Goal: Task Accomplishment & Management: Use online tool/utility

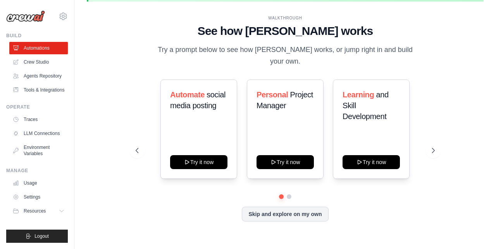
scroll to position [27, 0]
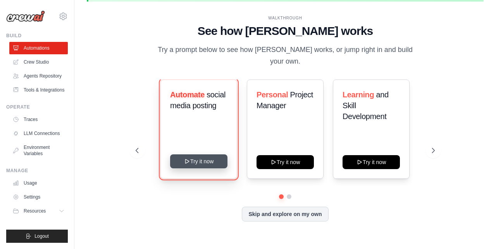
click at [206, 157] on button "Try it now" at bounding box center [198, 161] width 57 height 14
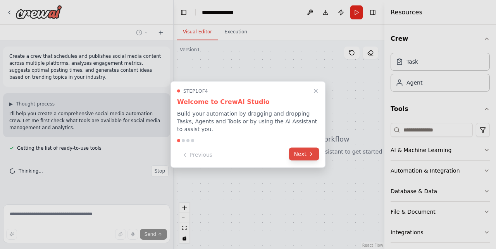
click at [304, 154] on button "Next" at bounding box center [304, 154] width 30 height 13
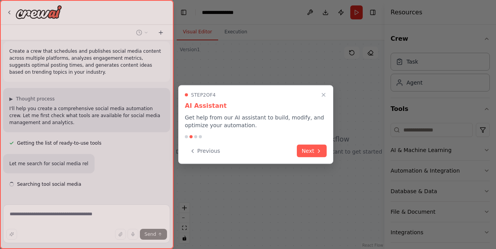
scroll to position [27, 0]
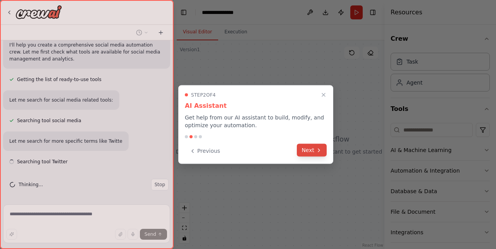
click at [311, 153] on button "Next" at bounding box center [312, 150] width 30 height 13
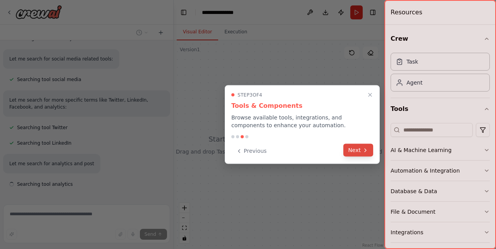
scroll to position [132, 0]
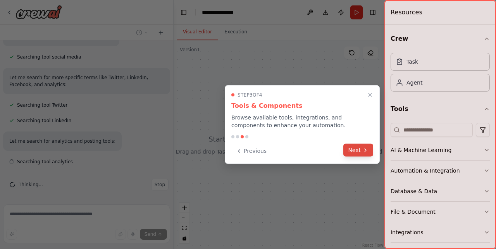
click at [356, 150] on button "Next" at bounding box center [358, 150] width 30 height 13
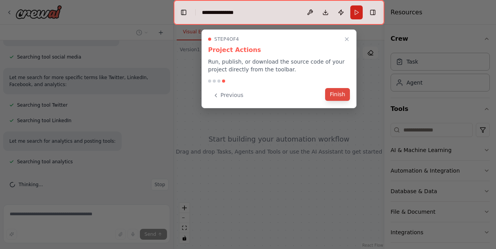
scroll to position [148, 0]
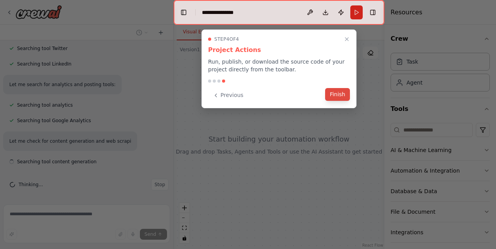
click at [341, 94] on button "Finish" at bounding box center [337, 94] width 25 height 13
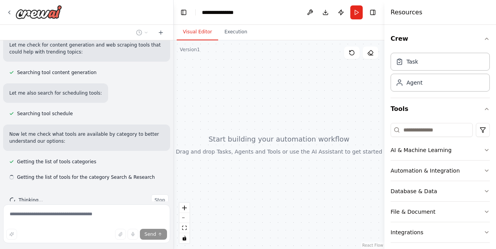
scroll to position [300, 0]
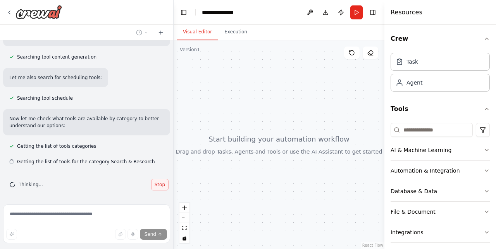
click at [157, 186] on span "Stop" at bounding box center [160, 184] width 10 height 6
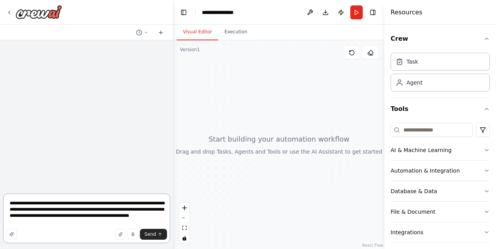
scroll to position [0, 0]
click at [486, 191] on icon "button" at bounding box center [486, 191] width 6 height 6
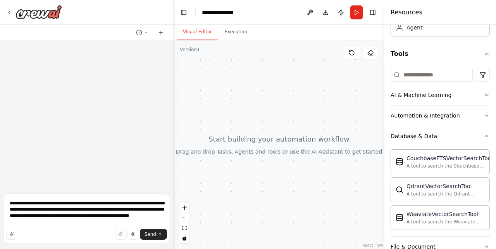
scroll to position [58, 0]
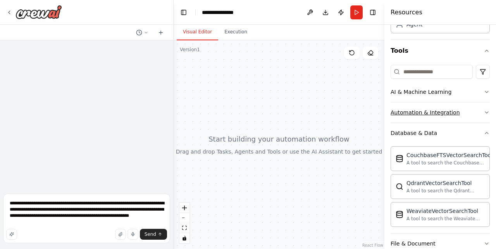
click at [486, 112] on icon "button" at bounding box center [486, 112] width 6 height 6
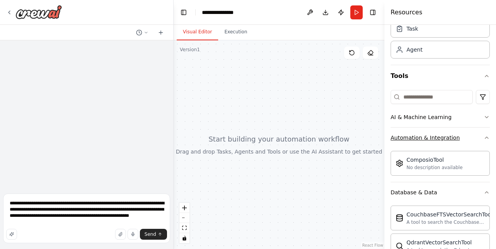
scroll to position [0, 0]
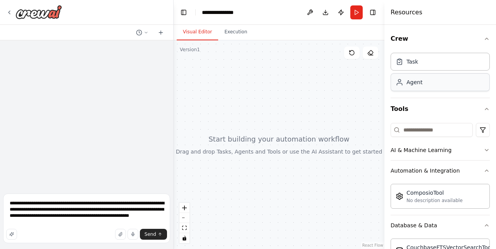
click at [421, 80] on div "Agent" at bounding box center [414, 82] width 16 height 8
click at [243, 33] on button "Execution" at bounding box center [235, 32] width 35 height 16
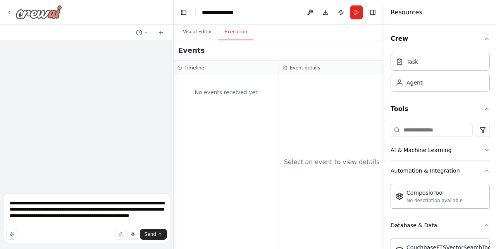
click at [10, 11] on icon at bounding box center [9, 12] width 6 height 6
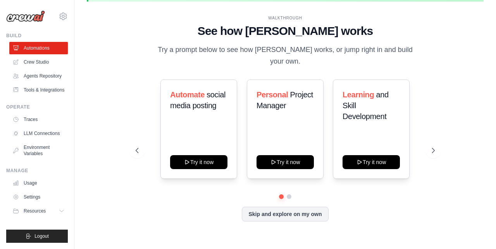
scroll to position [27, 0]
click at [48, 78] on link "Agents Repository" at bounding box center [39, 76] width 58 height 12
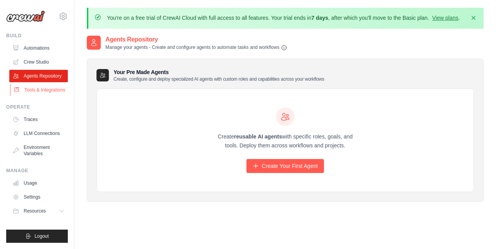
click at [53, 94] on link "Tools & Integrations" at bounding box center [39, 90] width 58 height 12
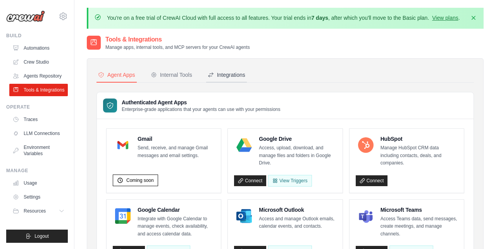
click at [224, 74] on div "Integrations" at bounding box center [227, 75] width 38 height 8
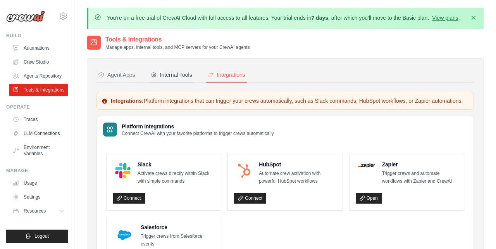
click at [181, 74] on div "Internal Tools" at bounding box center [171, 75] width 41 height 8
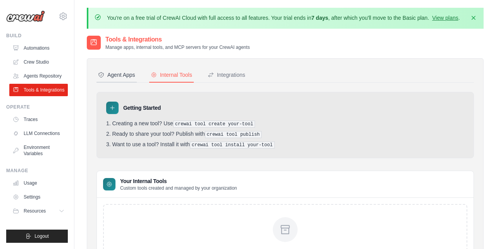
click at [123, 78] on div "Agent Apps" at bounding box center [116, 75] width 37 height 8
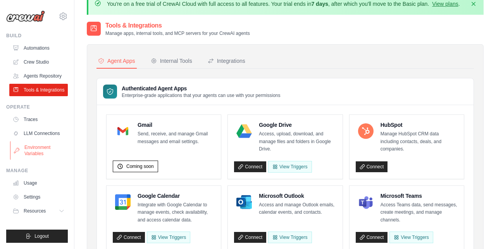
scroll to position [14, 0]
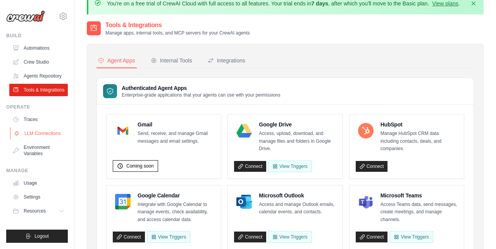
click at [40, 134] on link "LLM Connections" at bounding box center [39, 133] width 58 height 12
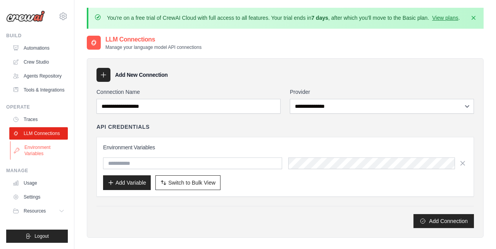
click at [40, 148] on link "Environment Variables" at bounding box center [39, 150] width 58 height 19
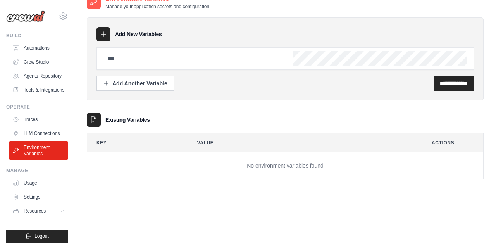
scroll to position [43, 0]
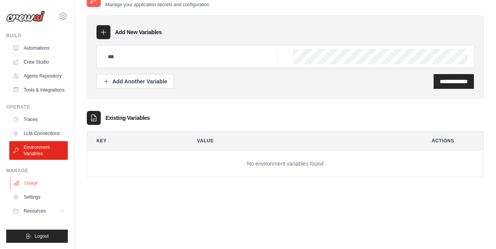
click at [38, 183] on link "Usage" at bounding box center [39, 183] width 58 height 12
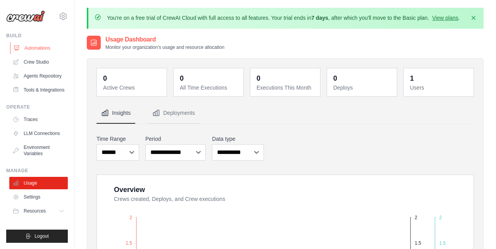
click at [38, 49] on link "Automations" at bounding box center [39, 48] width 58 height 12
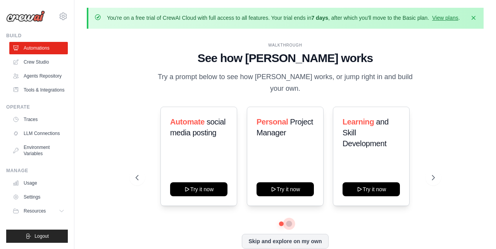
click at [289, 220] on button at bounding box center [289, 223] width 6 height 6
click at [41, 88] on link "Tools & Integrations" at bounding box center [39, 90] width 58 height 12
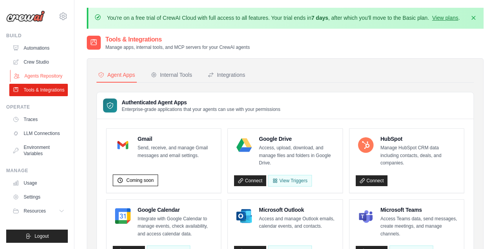
click at [41, 75] on link "Agents Repository" at bounding box center [39, 76] width 58 height 12
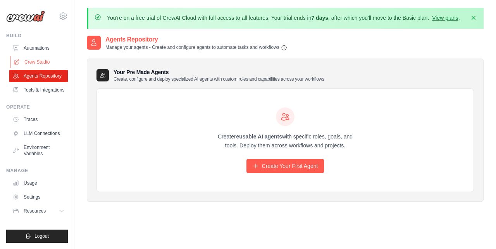
click at [38, 61] on link "Crew Studio" at bounding box center [39, 62] width 58 height 12
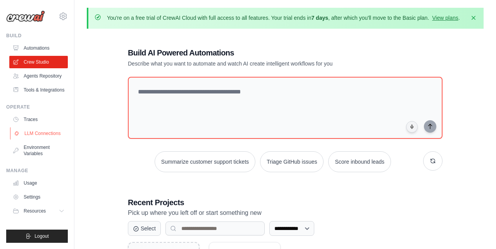
click at [39, 133] on link "LLM Connections" at bounding box center [39, 133] width 58 height 12
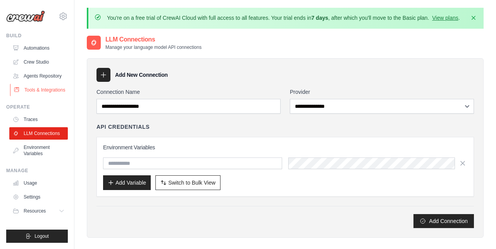
click at [40, 88] on link "Tools & Integrations" at bounding box center [39, 90] width 58 height 12
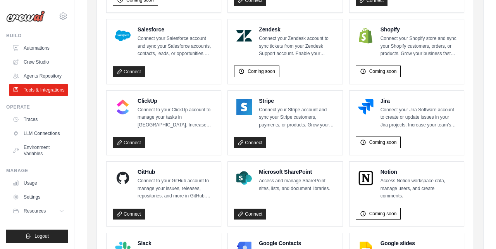
scroll to position [402, 0]
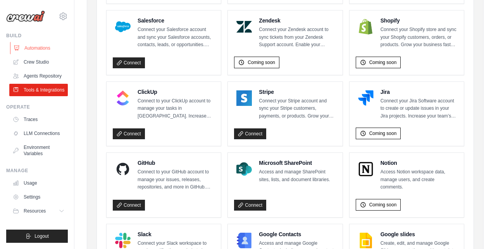
click at [41, 50] on link "Automations" at bounding box center [39, 48] width 58 height 12
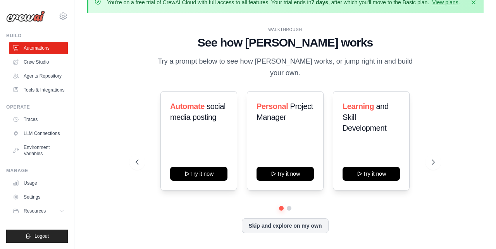
scroll to position [27, 0]
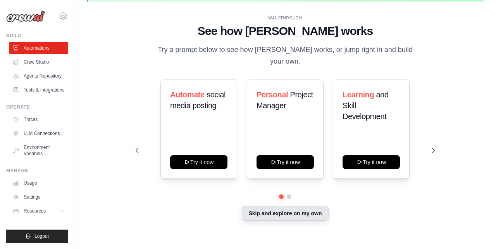
click at [278, 206] on button "Skip and explore on my own" at bounding box center [285, 213] width 86 height 15
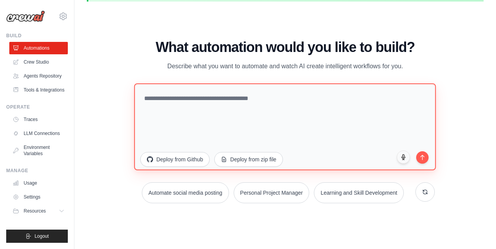
click at [244, 106] on textarea at bounding box center [285, 126] width 302 height 87
type textarea "*"
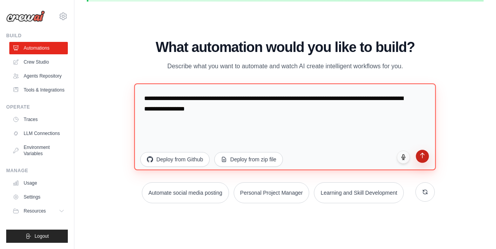
type textarea "**********"
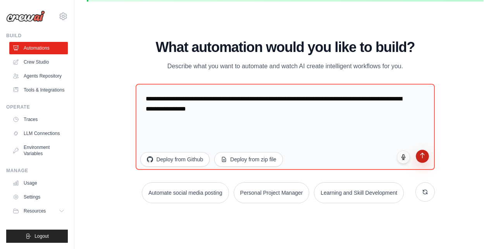
click at [421, 155] on icon "submit" at bounding box center [422, 155] width 7 height 7
click at [53, 76] on link "Agents Repository" at bounding box center [39, 76] width 58 height 12
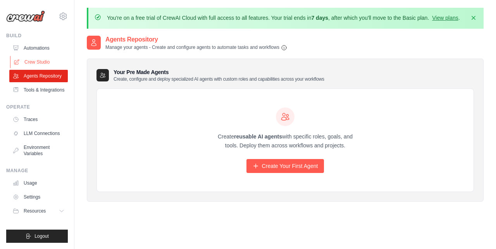
click at [46, 61] on link "Crew Studio" at bounding box center [39, 62] width 58 height 12
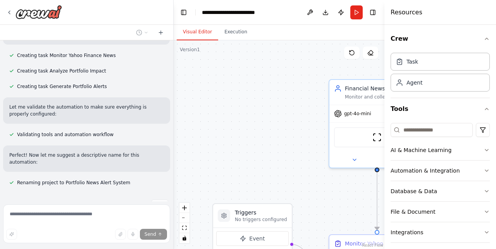
scroll to position [495, 0]
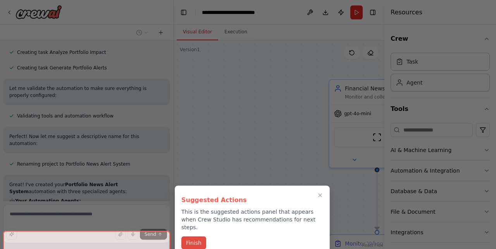
click at [194, 236] on button "Finish" at bounding box center [193, 242] width 25 height 13
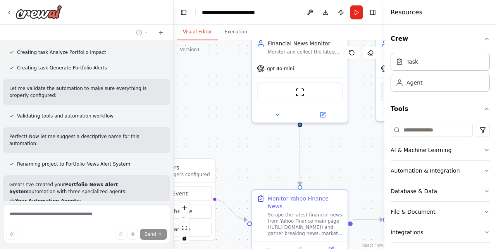
drag, startPoint x: 278, startPoint y: 191, endPoint x: 201, endPoint y: 146, distance: 88.9
click at [201, 146] on div ".deletable-edge-delete-btn { width: 20px; height: 20px; border: 0px solid #ffff…" at bounding box center [279, 144] width 211 height 208
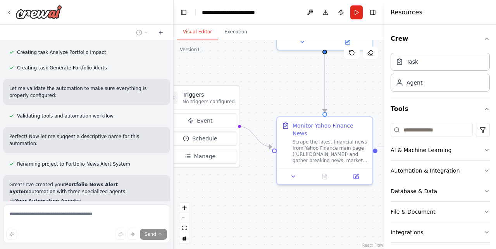
drag, startPoint x: 342, startPoint y: 184, endPoint x: 367, endPoint y: 111, distance: 76.9
click at [367, 111] on div ".deletable-edge-delete-btn { width: 20px; height: 20px; border: 0px solid #ffff…" at bounding box center [279, 144] width 211 height 208
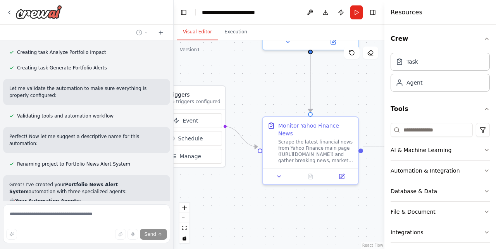
drag, startPoint x: 300, startPoint y: 108, endPoint x: 246, endPoint y: 109, distance: 53.5
click at [247, 109] on div ".deletable-edge-delete-btn { width: 20px; height: 20px; border: 0px solid #ffff…" at bounding box center [279, 144] width 211 height 208
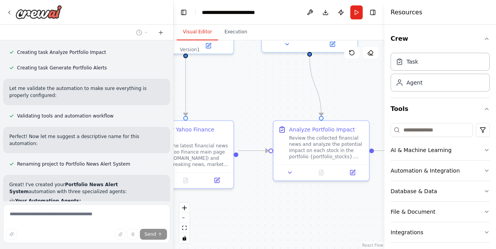
drag, startPoint x: 350, startPoint y: 101, endPoint x: 259, endPoint y: 106, distance: 91.1
click at [259, 106] on div ".deletable-edge-delete-btn { width: 20px; height: 20px; border: 0px solid #ffff…" at bounding box center [279, 144] width 211 height 208
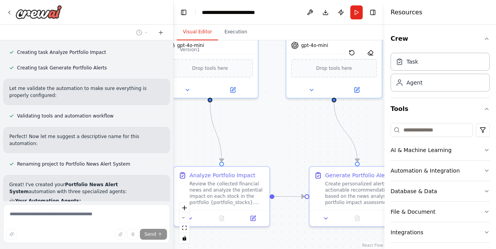
drag, startPoint x: 346, startPoint y: 96, endPoint x: 251, endPoint y: 140, distance: 104.8
click at [251, 140] on div ".deletable-edge-delete-btn { width: 20px; height: 20px; border: 0px solid #ffff…" at bounding box center [279, 144] width 211 height 208
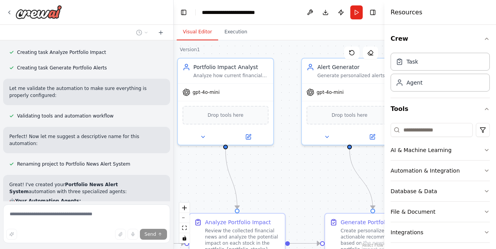
scroll to position [728, 0]
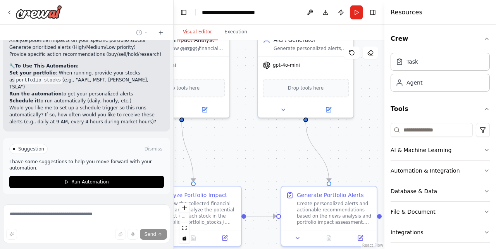
drag, startPoint x: 289, startPoint y: 132, endPoint x: 259, endPoint y: 151, distance: 35.3
click at [259, 151] on div ".deletable-edge-delete-btn { width: 20px; height: 20px; border: 0px solid #ffff…" at bounding box center [279, 144] width 211 height 208
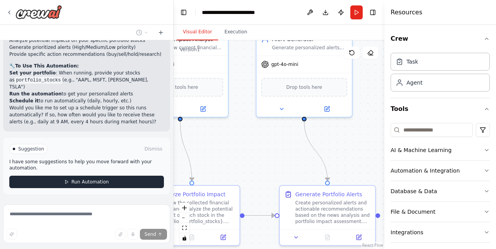
click at [106, 179] on span "Run Automation" at bounding box center [90, 182] width 38 height 6
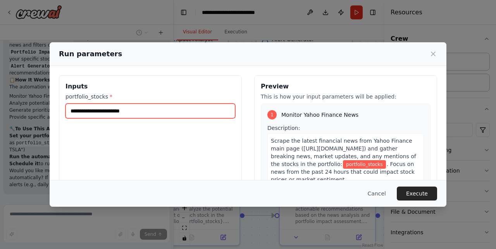
click at [155, 112] on input "portfolio_stocks *" at bounding box center [150, 110] width 170 height 15
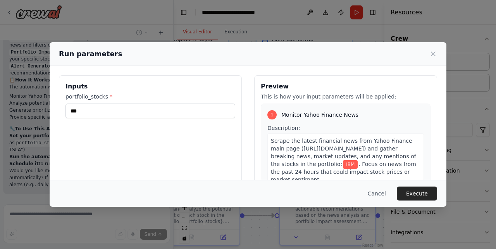
click at [180, 119] on div "Inputs portfolio_stocks * ***" at bounding box center [150, 167] width 183 height 184
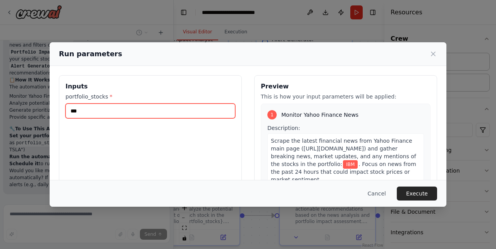
click at [177, 113] on input "***" at bounding box center [150, 110] width 170 height 15
type input "*********"
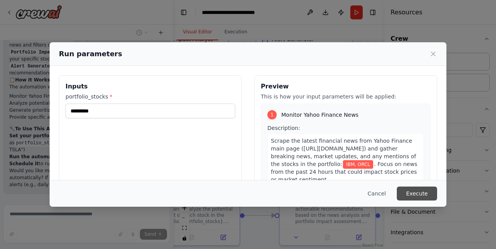
click at [419, 194] on button "Execute" at bounding box center [417, 193] width 40 height 14
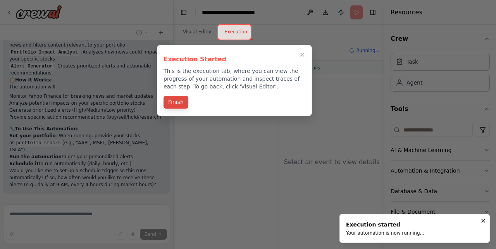
click at [176, 105] on button "Finish" at bounding box center [175, 102] width 25 height 13
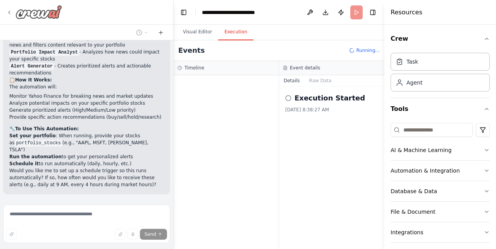
click at [12, 10] on icon at bounding box center [9, 12] width 6 height 6
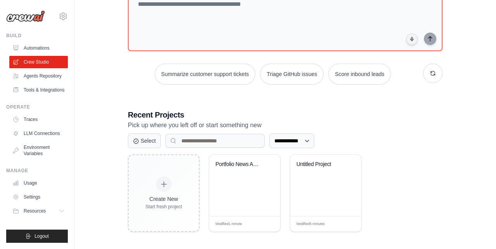
scroll to position [89, 0]
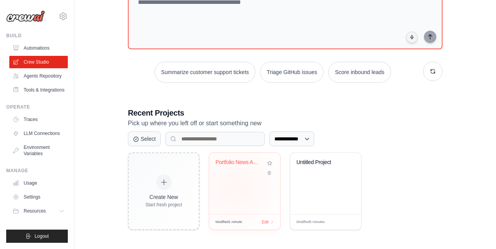
click at [236, 184] on div "Portfolio News Alert System" at bounding box center [244, 183] width 71 height 61
click at [34, 47] on link "Automations" at bounding box center [39, 48] width 58 height 12
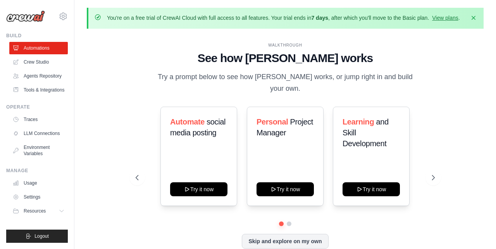
scroll to position [27, 0]
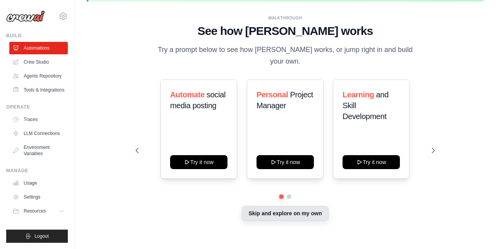
click at [272, 206] on button "Skip and explore on my own" at bounding box center [285, 213] width 86 height 15
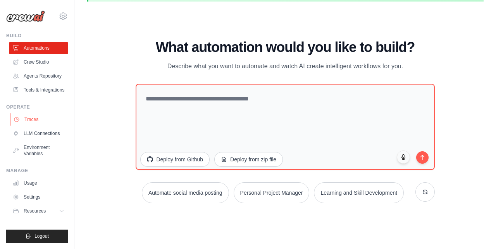
click at [32, 120] on link "Traces" at bounding box center [39, 119] width 58 height 12
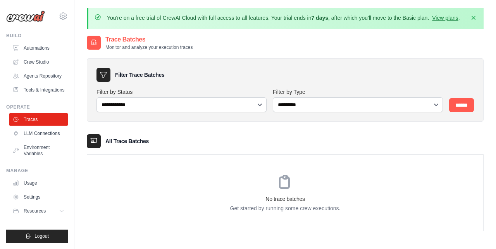
scroll to position [43, 0]
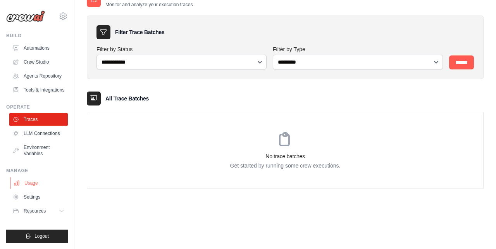
click at [38, 179] on link "Usage" at bounding box center [39, 183] width 58 height 12
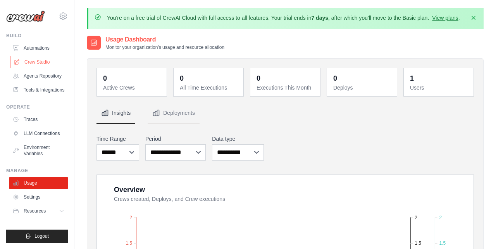
click at [27, 61] on link "Crew Studio" at bounding box center [39, 62] width 58 height 12
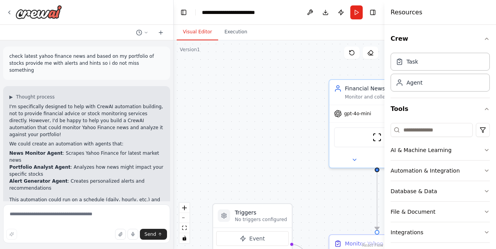
scroll to position [635, 0]
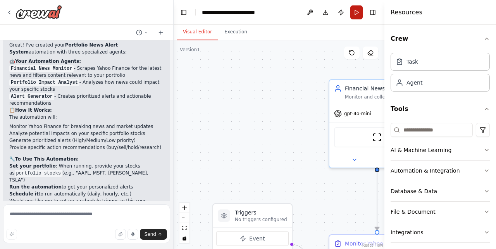
click at [358, 13] on button "Run" at bounding box center [356, 12] width 12 height 14
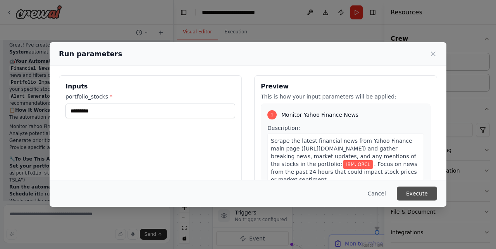
click at [416, 192] on button "Execute" at bounding box center [417, 193] width 40 height 14
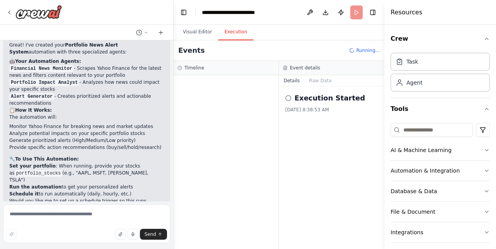
click at [305, 101] on h2 "Execution Started" at bounding box center [329, 98] width 70 height 11
click at [287, 97] on icon at bounding box center [288, 98] width 6 height 6
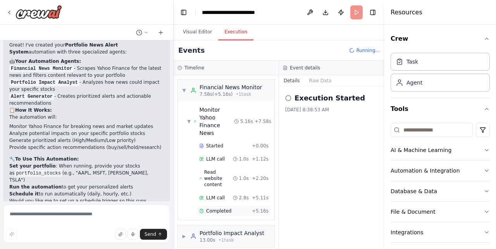
scroll to position [29, 0]
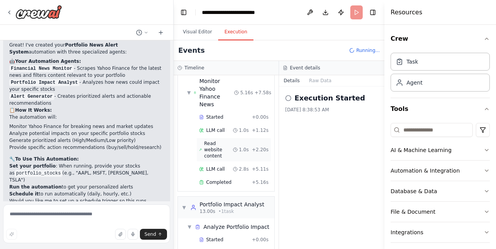
click at [220, 140] on span "Read website content" at bounding box center [218, 149] width 29 height 19
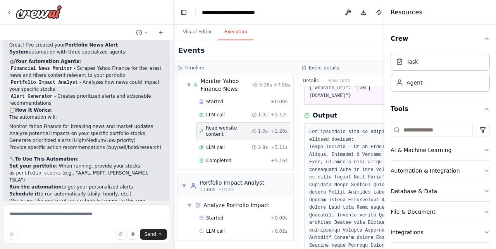
scroll to position [60, 0]
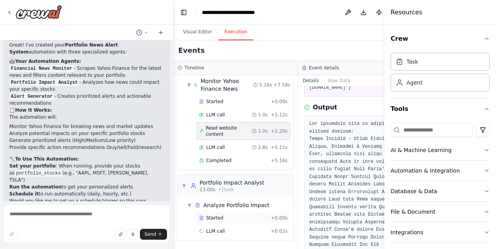
click at [218, 215] on span "Started" at bounding box center [214, 218] width 17 height 6
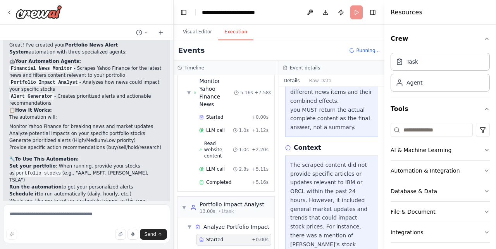
scroll to position [448, 0]
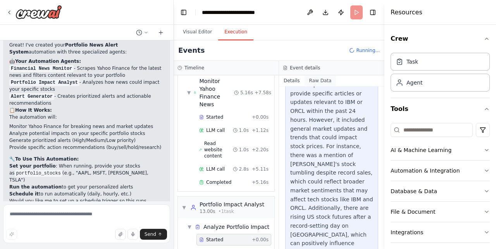
click at [321, 81] on button "Raw Data" at bounding box center [320, 80] width 32 height 11
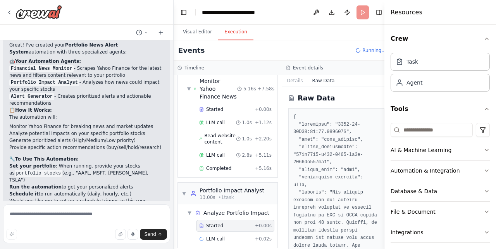
click at [321, 81] on button "Raw Data" at bounding box center [324, 80] width 32 height 11
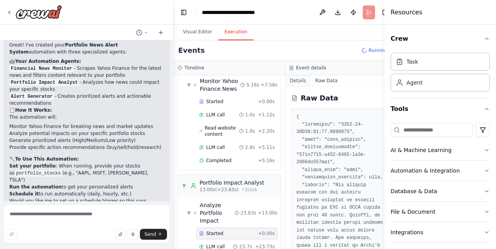
click at [290, 81] on button "Details" at bounding box center [298, 80] width 26 height 11
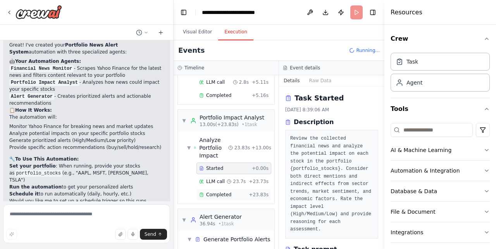
scroll to position [128, 0]
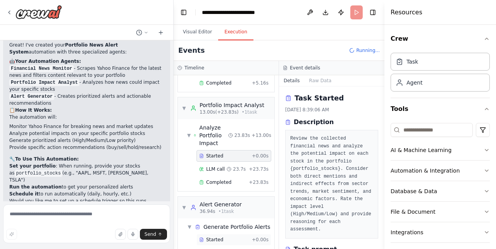
click at [222, 236] on span "Started" at bounding box center [214, 239] width 17 height 6
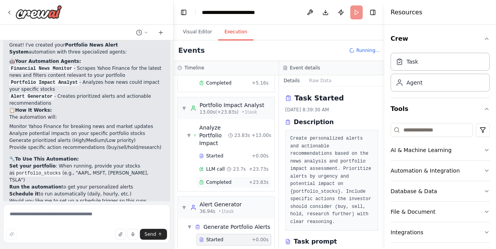
click at [218, 179] on span "Completed" at bounding box center [218, 182] width 25 height 6
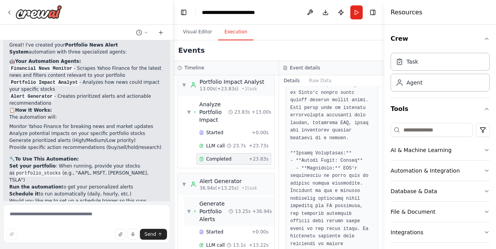
scroll to position [156, 0]
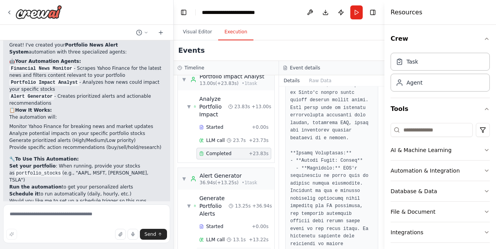
click at [219, 248] on span "Completed" at bounding box center [218, 252] width 25 height 6
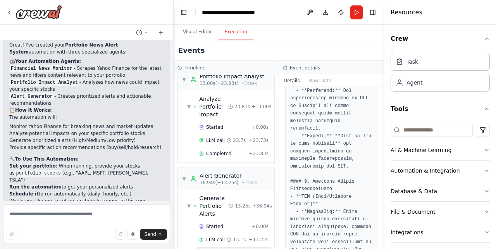
scroll to position [1043, 0]
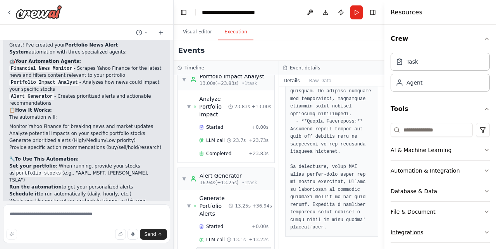
click at [407, 231] on div "Integrations" at bounding box center [406, 232] width 33 height 8
click at [10, 13] on icon at bounding box center [9, 12] width 6 height 6
